Goal: Task Accomplishment & Management: Complete application form

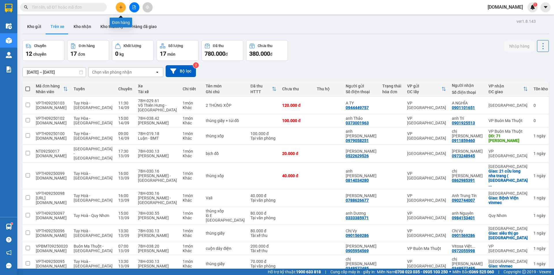
drag, startPoint x: 0, startPoint y: 0, endPoint x: 119, endPoint y: 6, distance: 119.4
click at [119, 6] on icon "plus" at bounding box center [121, 7] width 4 height 4
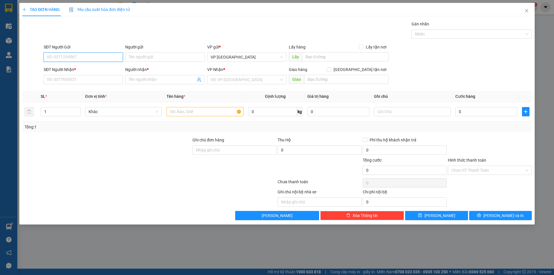
click at [78, 56] on input "SĐT Người Gửi" at bounding box center [83, 57] width 79 height 9
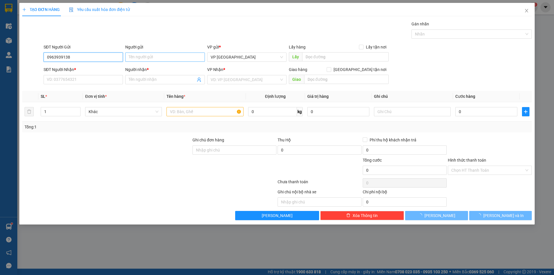
type input "0963939138"
click at [133, 58] on input "Người gửi" at bounding box center [164, 57] width 79 height 9
type input "chị Thi"
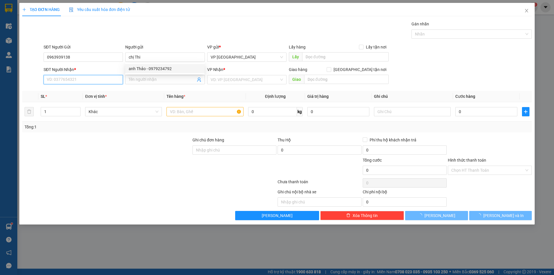
click at [102, 80] on input "SĐT Người Nhận *" at bounding box center [83, 79] width 79 height 9
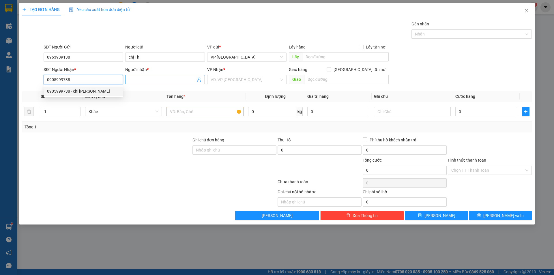
type input "0905999738"
click at [155, 78] on input "Người nhận *" at bounding box center [162, 80] width 67 height 6
click at [107, 83] on input "0905999738" at bounding box center [83, 79] width 79 height 9
click at [75, 92] on div "0905999738 - chị [PERSON_NAME]" at bounding box center [83, 91] width 72 height 6
type input "chị Thảo"
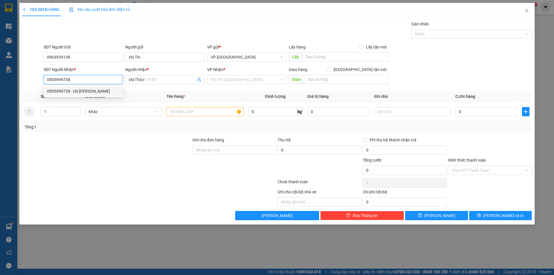
type input "40.000"
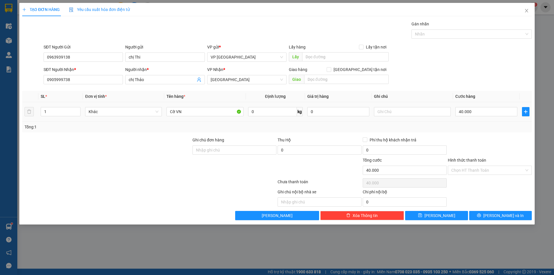
click at [196, 117] on td "Cờ VN" at bounding box center [204, 111] width 81 height 19
click at [194, 112] on input "Cờ VN" at bounding box center [205, 111] width 77 height 9
type input "C"
type input "chậu tre"
click at [405, 112] on input "text" at bounding box center [412, 111] width 77 height 9
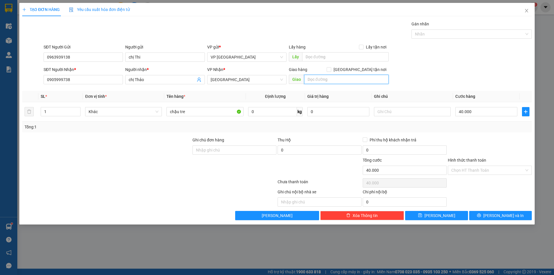
click at [317, 81] on input "text" at bounding box center [346, 79] width 85 height 9
type input "chợ đầm"
click at [475, 112] on input "40.000" at bounding box center [487, 111] width 62 height 9
type input "0"
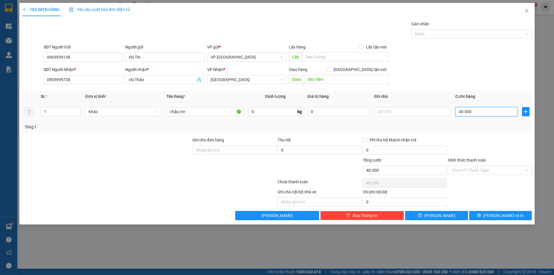
type input "0"
type input "8"
type input "08"
type input "80"
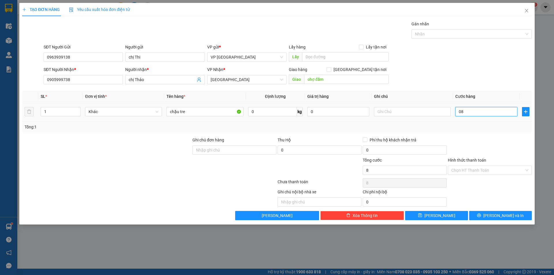
type input "80"
type input "080"
type input "800"
type input "0.800"
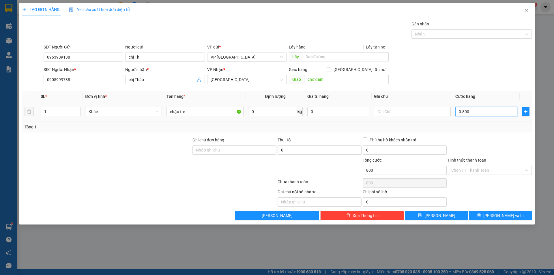
type input "8.000"
type input "08.000"
type input "80.000"
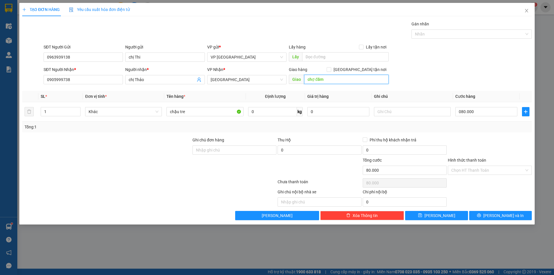
type input "80.000"
click at [341, 81] on input "chợ đầm" at bounding box center [346, 79] width 85 height 9
click at [342, 81] on input "chợ đầm" at bounding box center [346, 79] width 85 height 9
type input "[GEOGRAPHIC_DATA]"
click at [468, 166] on input "Hình thức thanh toán" at bounding box center [488, 170] width 73 height 9
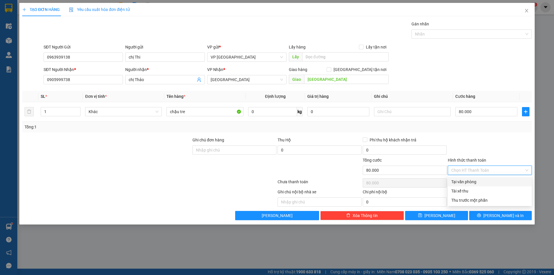
click at [467, 137] on div at bounding box center [489, 147] width 85 height 20
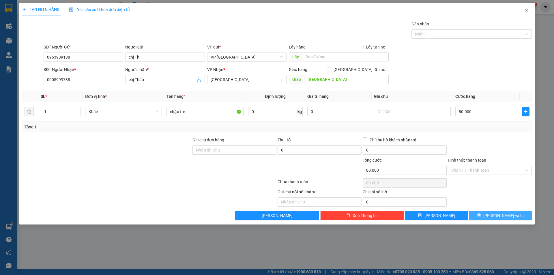
click at [496, 217] on span "[PERSON_NAME] và In" at bounding box center [504, 215] width 40 height 6
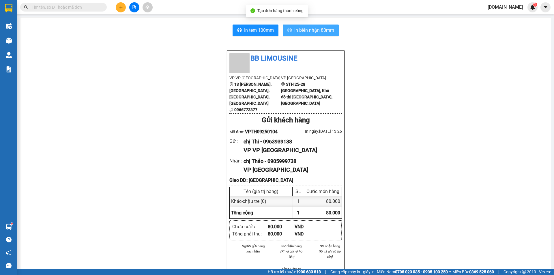
click at [322, 31] on span "In biên nhận 80mm" at bounding box center [314, 30] width 40 height 7
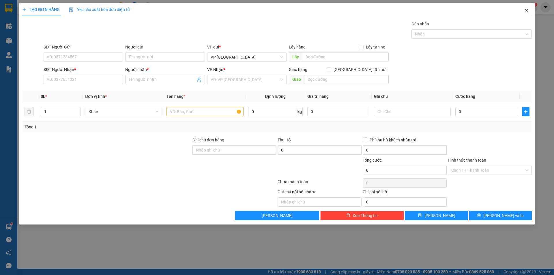
click at [527, 12] on icon "close" at bounding box center [526, 10] width 3 height 3
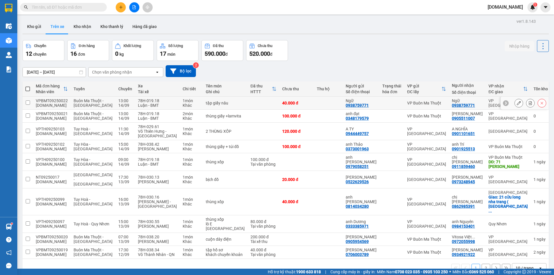
click at [257, 104] on td at bounding box center [264, 103] width 32 height 13
checkbox input "true"
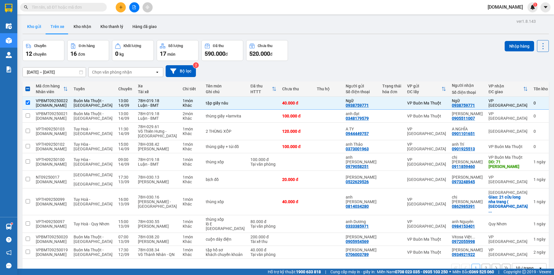
click at [29, 23] on button "Kho gửi" at bounding box center [34, 27] width 23 height 14
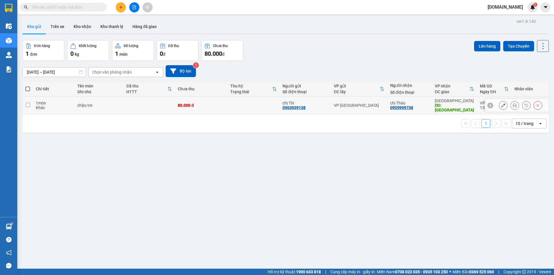
click at [123, 111] on td "chậu tre" at bounding box center [98, 106] width 49 height 18
checkbox input "true"
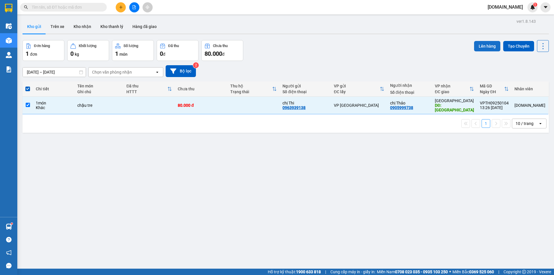
click at [480, 47] on button "Lên hàng" at bounding box center [487, 46] width 26 height 10
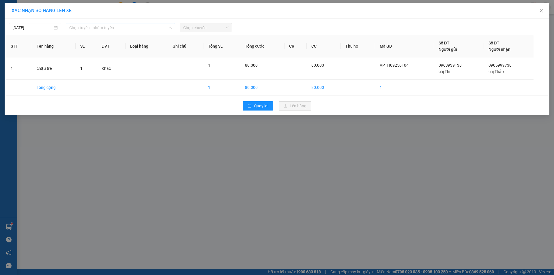
click at [152, 29] on span "Chọn tuyến - nhóm tuyến" at bounding box center [120, 27] width 102 height 9
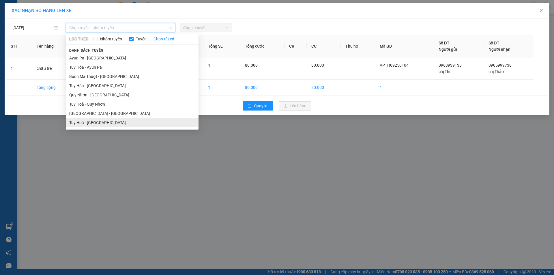
click at [131, 118] on li "Tuy Hoà - [GEOGRAPHIC_DATA]" at bounding box center [132, 122] width 133 height 9
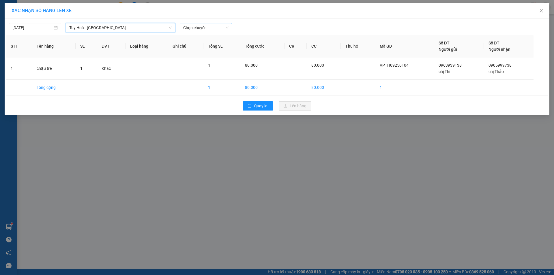
click at [193, 26] on span "Chọn chuyến" at bounding box center [205, 27] width 45 height 9
click at [189, 29] on span "Chọn chuyến" at bounding box center [205, 27] width 45 height 9
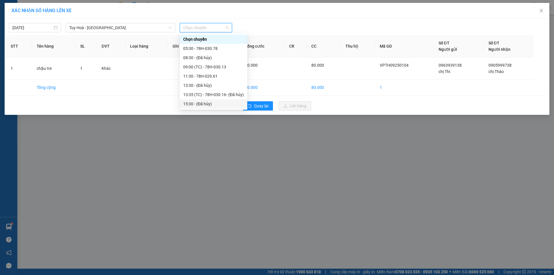
click at [199, 106] on div "15:30 - (Đã hủy)" at bounding box center [213, 104] width 61 height 6
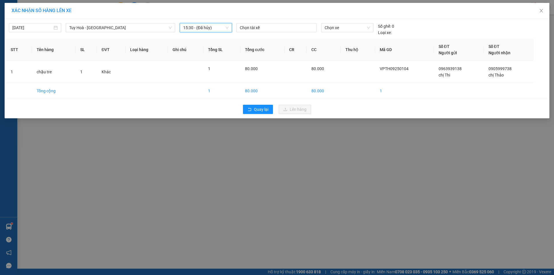
click at [194, 27] on span "15:30 - (Đã hủy)" at bounding box center [205, 27] width 45 height 9
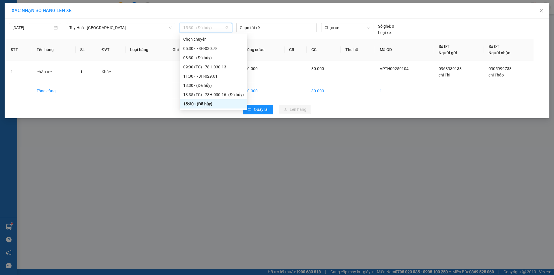
click at [191, 154] on div "XÁC NHẬN SỐ HÀNG LÊN XE [DATE] [GEOGRAPHIC_DATA] - [GEOGRAPHIC_DATA] LỌC THEO N…" at bounding box center [277, 137] width 554 height 275
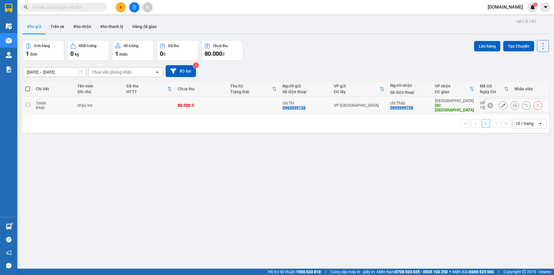
click at [227, 109] on td "80.000 đ" at bounding box center [201, 106] width 53 height 18
checkbox input "true"
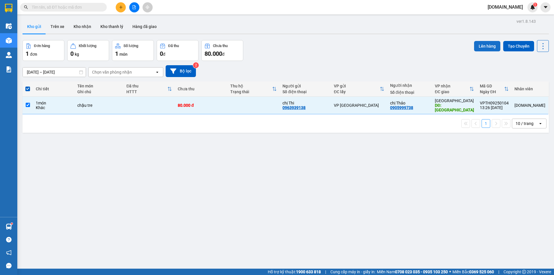
click at [485, 45] on button "Lên hàng" at bounding box center [487, 46] width 26 height 10
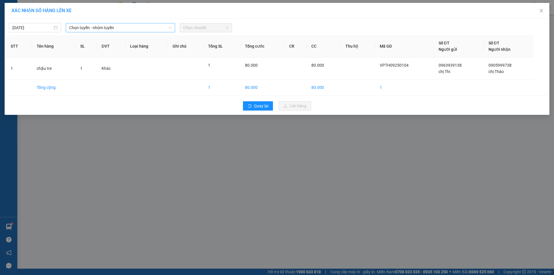
click at [90, 28] on span "Chọn tuyến - nhóm tuyến" at bounding box center [120, 27] width 102 height 9
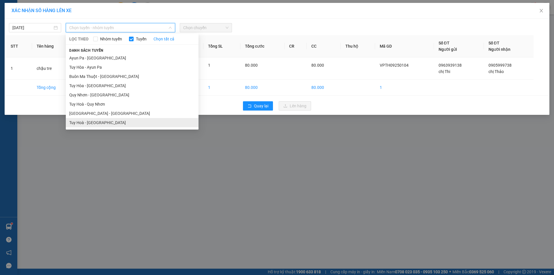
click at [92, 126] on li "Tuy Hoà - [GEOGRAPHIC_DATA]" at bounding box center [132, 122] width 133 height 9
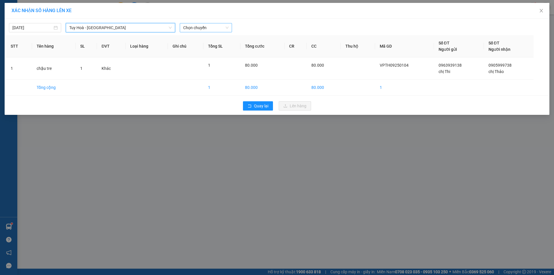
click at [192, 31] on span "Chọn chuyến" at bounding box center [205, 27] width 45 height 9
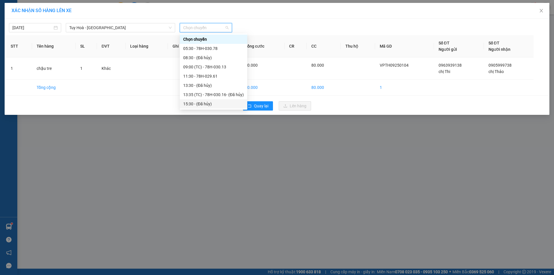
click at [192, 105] on div "15:30 - (Đã hủy)" at bounding box center [213, 104] width 61 height 6
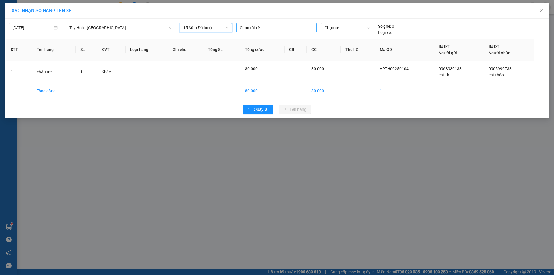
click at [252, 25] on div at bounding box center [276, 27] width 77 height 7
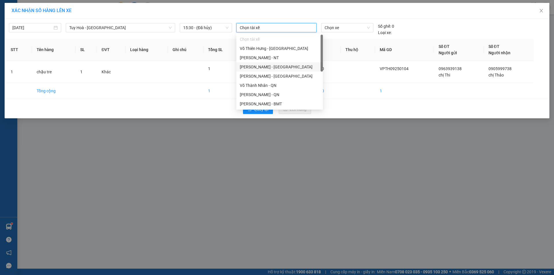
click at [253, 29] on div at bounding box center [276, 27] width 77 height 7
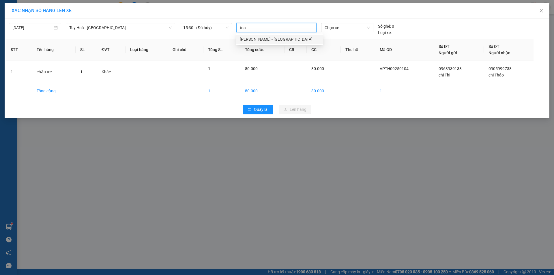
type input "toan"
click at [266, 41] on div "[PERSON_NAME] - [GEOGRAPHIC_DATA]" at bounding box center [280, 39] width 80 height 6
click at [351, 27] on span "Chọn xe" at bounding box center [347, 27] width 45 height 9
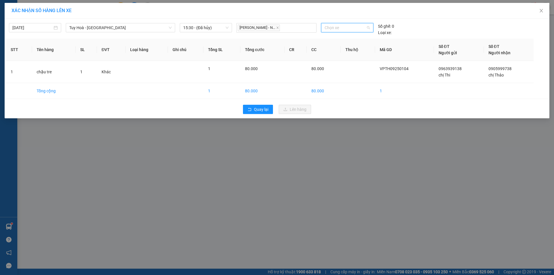
click at [334, 27] on span "Chọn xe" at bounding box center [347, 27] width 45 height 9
type input "03016"
click at [333, 42] on div "78H-030.16" at bounding box center [347, 39] width 45 height 6
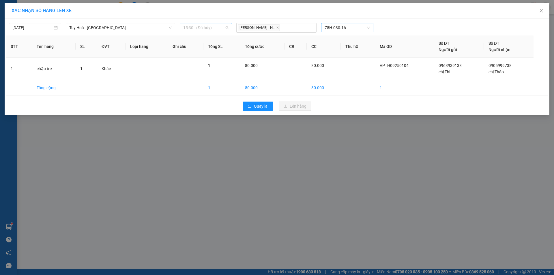
click at [224, 29] on span "15:30 - (Đã hủy)" at bounding box center [205, 27] width 45 height 9
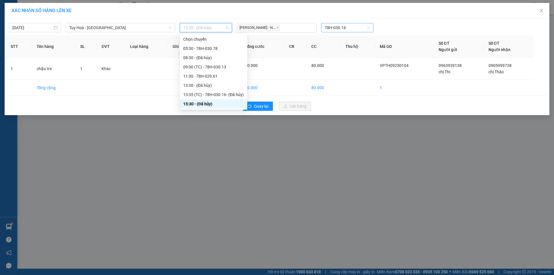
drag, startPoint x: 203, startPoint y: 107, endPoint x: 203, endPoint y: 101, distance: 5.8
click at [203, 104] on div "15:30 - (Đã hủy)" at bounding box center [213, 104] width 61 height 6
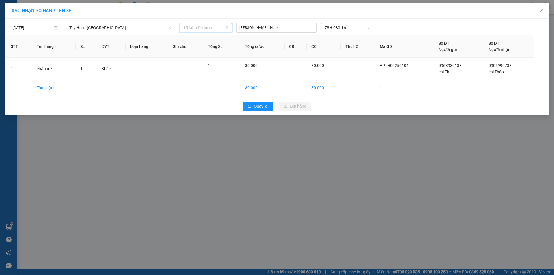
click at [210, 29] on span "15:30 - (Đã hủy)" at bounding box center [205, 27] width 45 height 9
click at [542, 11] on icon "close" at bounding box center [541, 10] width 5 height 5
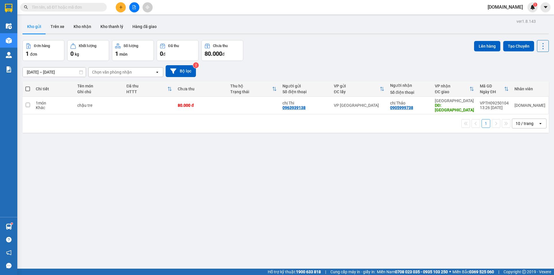
click at [121, 10] on button at bounding box center [121, 7] width 10 height 10
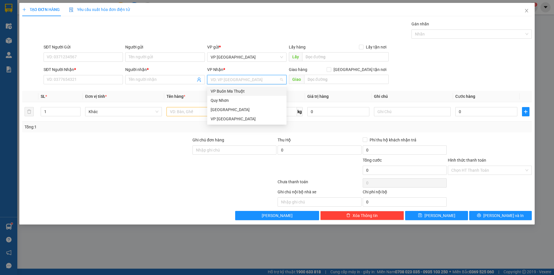
click at [260, 79] on input "search" at bounding box center [245, 79] width 68 height 9
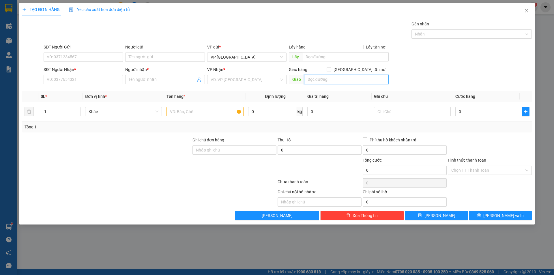
click at [349, 75] on input "text" at bounding box center [346, 79] width 85 height 9
type input "04 [PERSON_NAME]"
click at [278, 81] on input "search" at bounding box center [245, 79] width 68 height 9
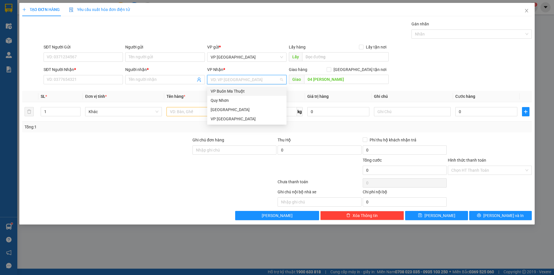
click at [230, 92] on div "VP Buôn Ma Thuột" at bounding box center [247, 91] width 72 height 6
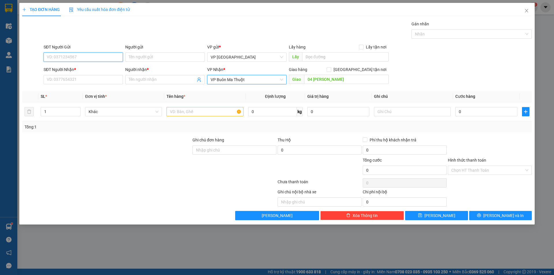
click at [64, 61] on input "SĐT Người Gửi" at bounding box center [83, 57] width 79 height 9
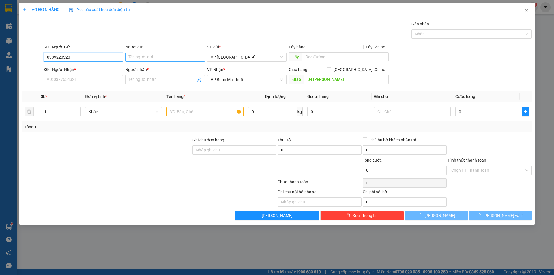
type input "0339223323"
click at [130, 56] on input "Người gửi" at bounding box center [164, 57] width 79 height 9
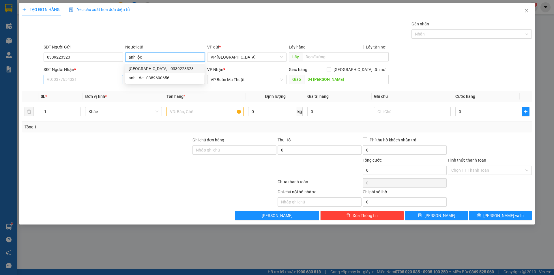
type input "anh lộc"
click at [96, 84] on input "SĐT Người Nhận *" at bounding box center [83, 79] width 79 height 9
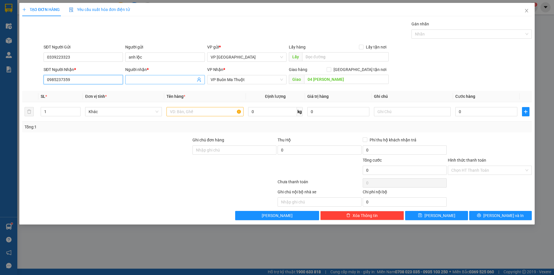
type input "0985237359"
click at [137, 80] on input "Người nhận *" at bounding box center [162, 80] width 67 height 6
type input "anh lợi trợ lý chính trị"
click at [146, 54] on input "anh lộc" at bounding box center [164, 57] width 79 height 9
type input "anh lộc độ tàu"
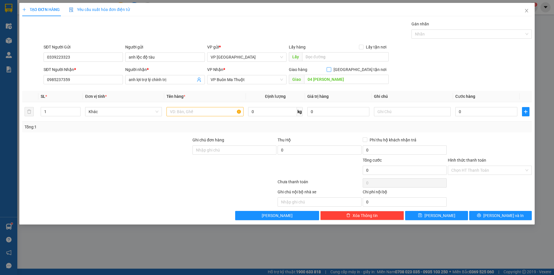
click at [365, 68] on span "[GEOGRAPHIC_DATA] tận nơi" at bounding box center [359, 69] width 57 height 6
click at [331, 68] on input "[GEOGRAPHIC_DATA] tận nơi" at bounding box center [329, 69] width 4 height 4
checkbox input "true"
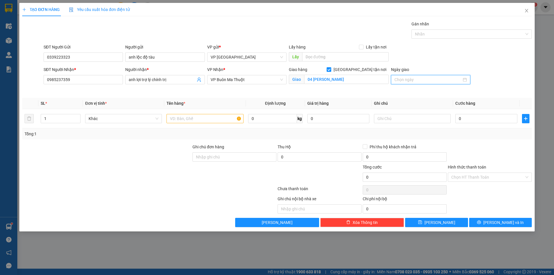
click at [417, 79] on input "Ngày giao" at bounding box center [428, 80] width 67 height 6
type input "[DATE]"
click at [401, 129] on div "14" at bounding box center [399, 130] width 7 height 7
click at [211, 116] on input "text" at bounding box center [205, 118] width 77 height 9
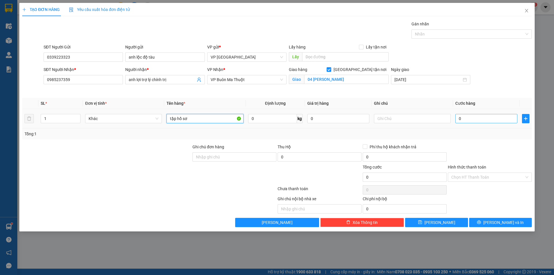
type input "tập hồ sơ"
click at [465, 117] on input "0" at bounding box center [487, 118] width 62 height 9
type input "7"
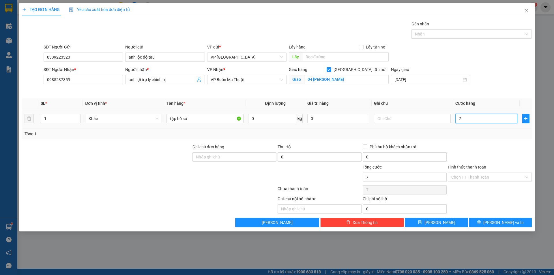
type input "70"
type input "700"
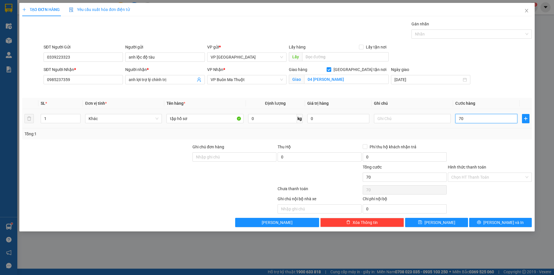
type input "700"
type input "7.000"
type input "70.000"
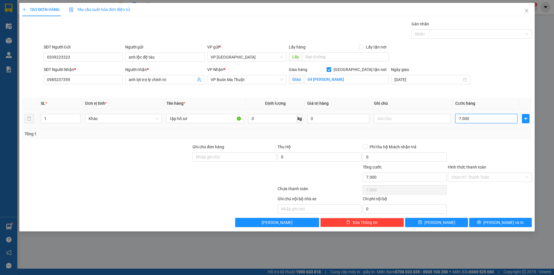
type input "70.000"
click at [490, 173] on div "Chọn HT Thanh Toán" at bounding box center [490, 177] width 84 height 9
type input "70.000"
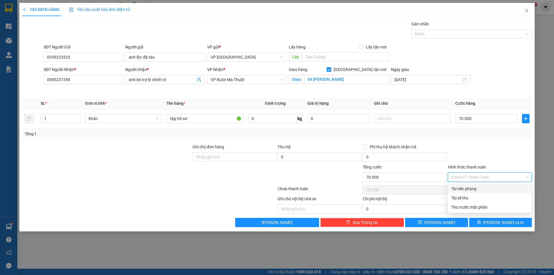
click at [469, 191] on div "Tại văn phòng" at bounding box center [490, 189] width 77 height 6
type input "0"
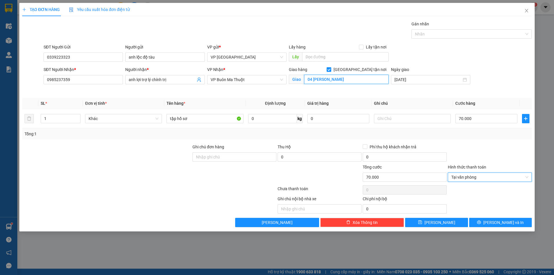
click at [336, 75] on input "04 [PERSON_NAME]" at bounding box center [346, 79] width 85 height 9
click at [342, 79] on input "04 [PERSON_NAME]" at bounding box center [346, 79] width 85 height 9
click at [475, 115] on input "70.000" at bounding box center [487, 118] width 62 height 9
type input "0"
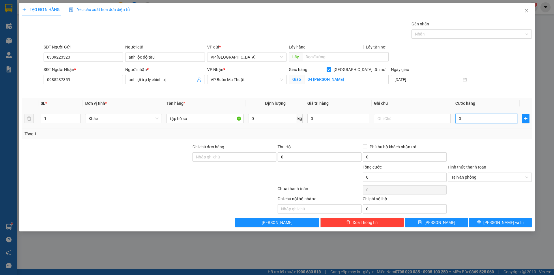
type input "03"
type input "3"
type input "030"
type input "30"
type input "0.300"
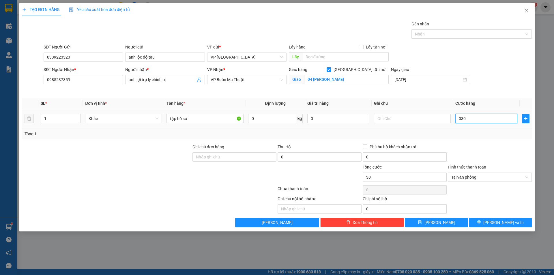
type input "300"
type input "03.000"
type input "3.000"
type input "030.000"
type input "30.000"
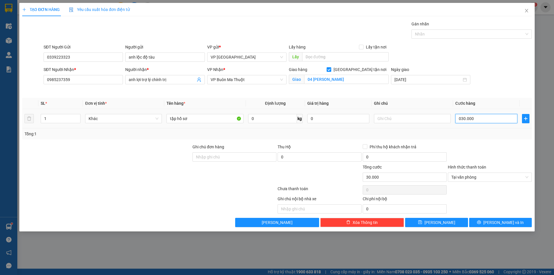
click at [462, 118] on input "030.000" at bounding box center [487, 118] width 62 height 9
type input "30.000"
click at [495, 221] on button "[PERSON_NAME] và In" at bounding box center [500, 222] width 63 height 9
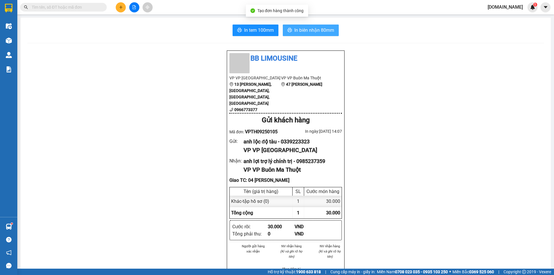
click at [297, 29] on span "In biên nhận 80mm" at bounding box center [314, 30] width 40 height 7
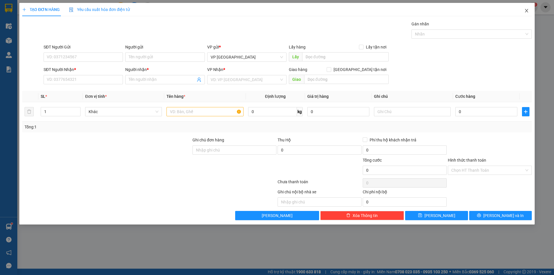
click at [528, 9] on icon "close" at bounding box center [527, 10] width 5 height 5
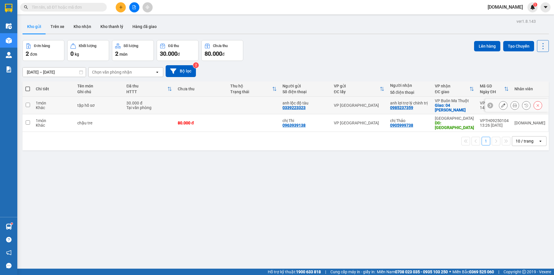
click at [257, 100] on td at bounding box center [253, 106] width 53 height 18
checkbox input "true"
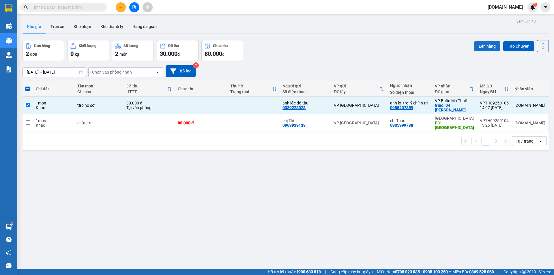
click at [483, 43] on button "Lên hàng" at bounding box center [487, 46] width 26 height 10
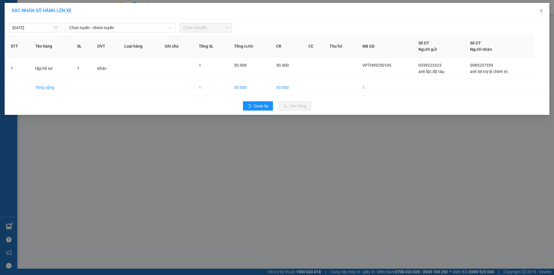
click at [203, 26] on span "Chọn chuyến" at bounding box center [205, 27] width 45 height 9
click at [141, 29] on span "Chọn tuyến - nhóm tuyến" at bounding box center [120, 27] width 102 height 9
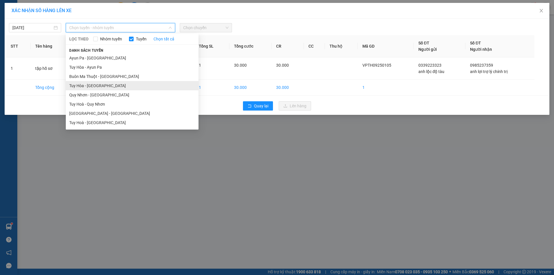
click at [128, 87] on li "Tuy Hòa - [GEOGRAPHIC_DATA]" at bounding box center [132, 85] width 133 height 9
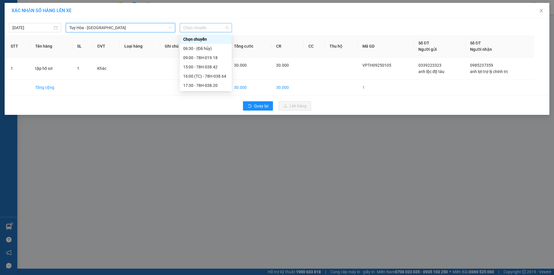
click at [191, 30] on span "Chọn chuyến" at bounding box center [205, 27] width 45 height 9
click at [197, 85] on div "17:30 - 78H-038.20" at bounding box center [205, 85] width 45 height 6
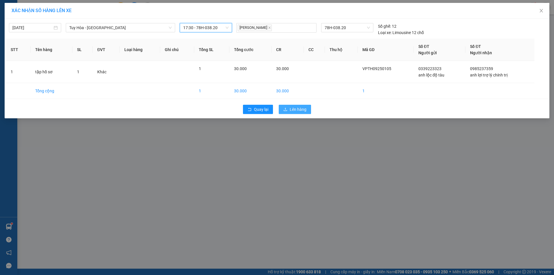
click at [299, 109] on span "Lên hàng" at bounding box center [298, 109] width 17 height 6
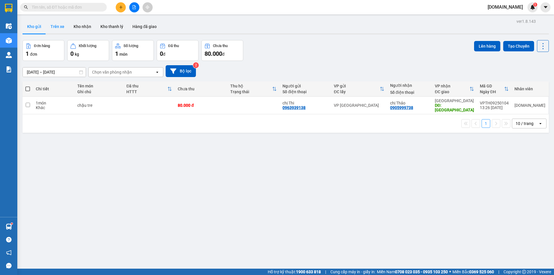
click at [57, 26] on button "Trên xe" at bounding box center [57, 27] width 23 height 14
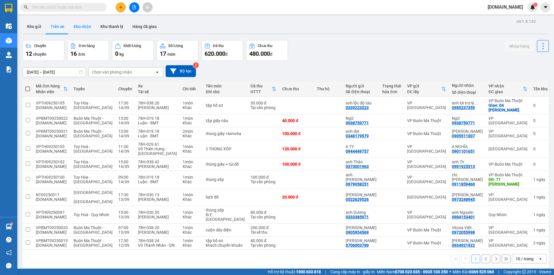
click at [75, 27] on button "Kho nhận" at bounding box center [82, 27] width 27 height 14
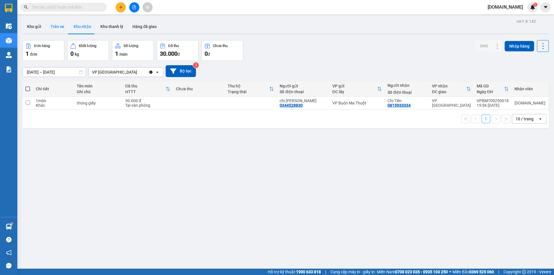
click at [59, 28] on button "Trên xe" at bounding box center [57, 27] width 23 height 14
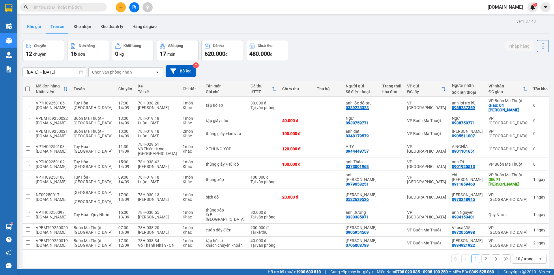
click at [28, 25] on button "Kho gửi" at bounding box center [34, 27] width 23 height 14
